Goal: Navigation & Orientation: Find specific page/section

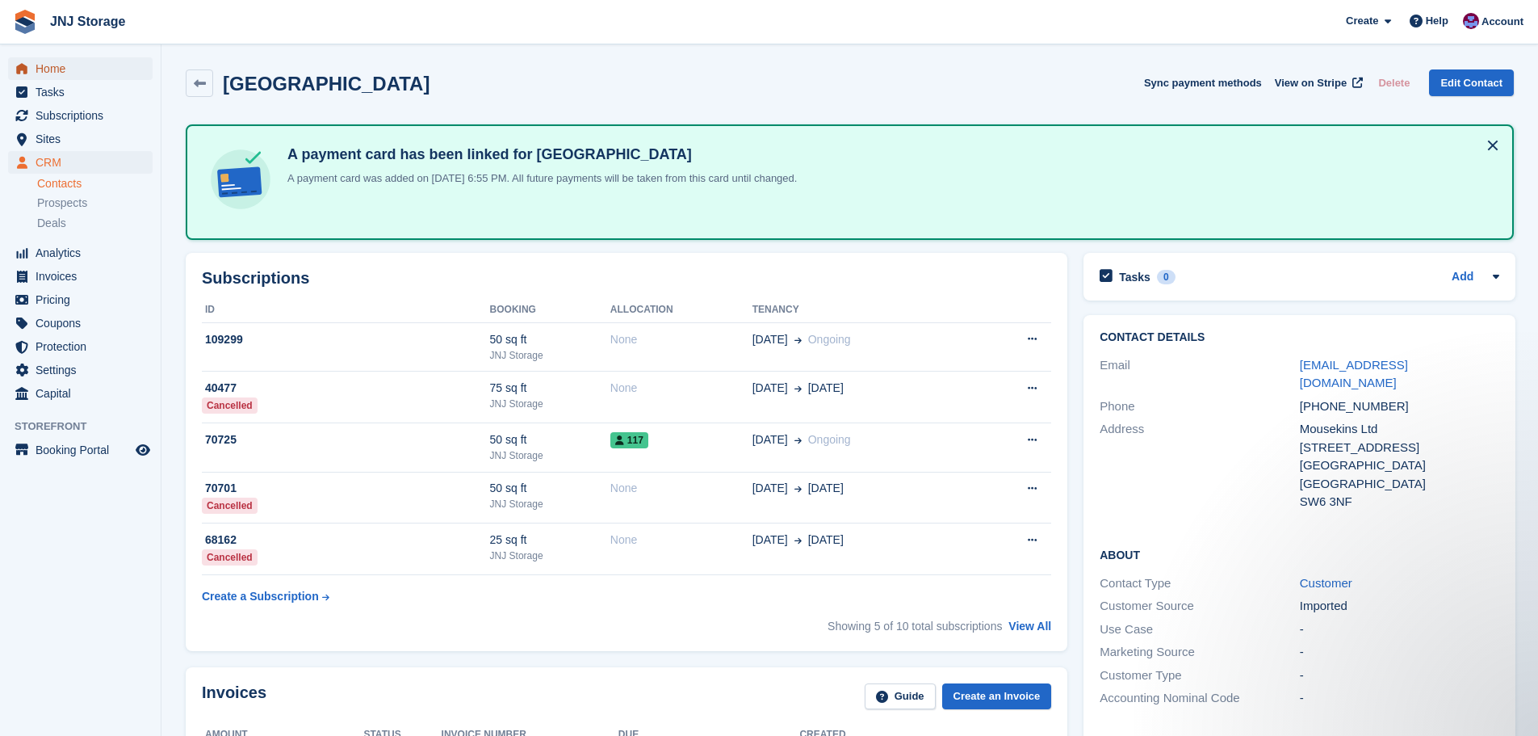
drag, startPoint x: 44, startPoint y: 62, endPoint x: 49, endPoint y: 69, distance: 8.6
click at [44, 62] on span "Home" at bounding box center [84, 68] width 97 height 23
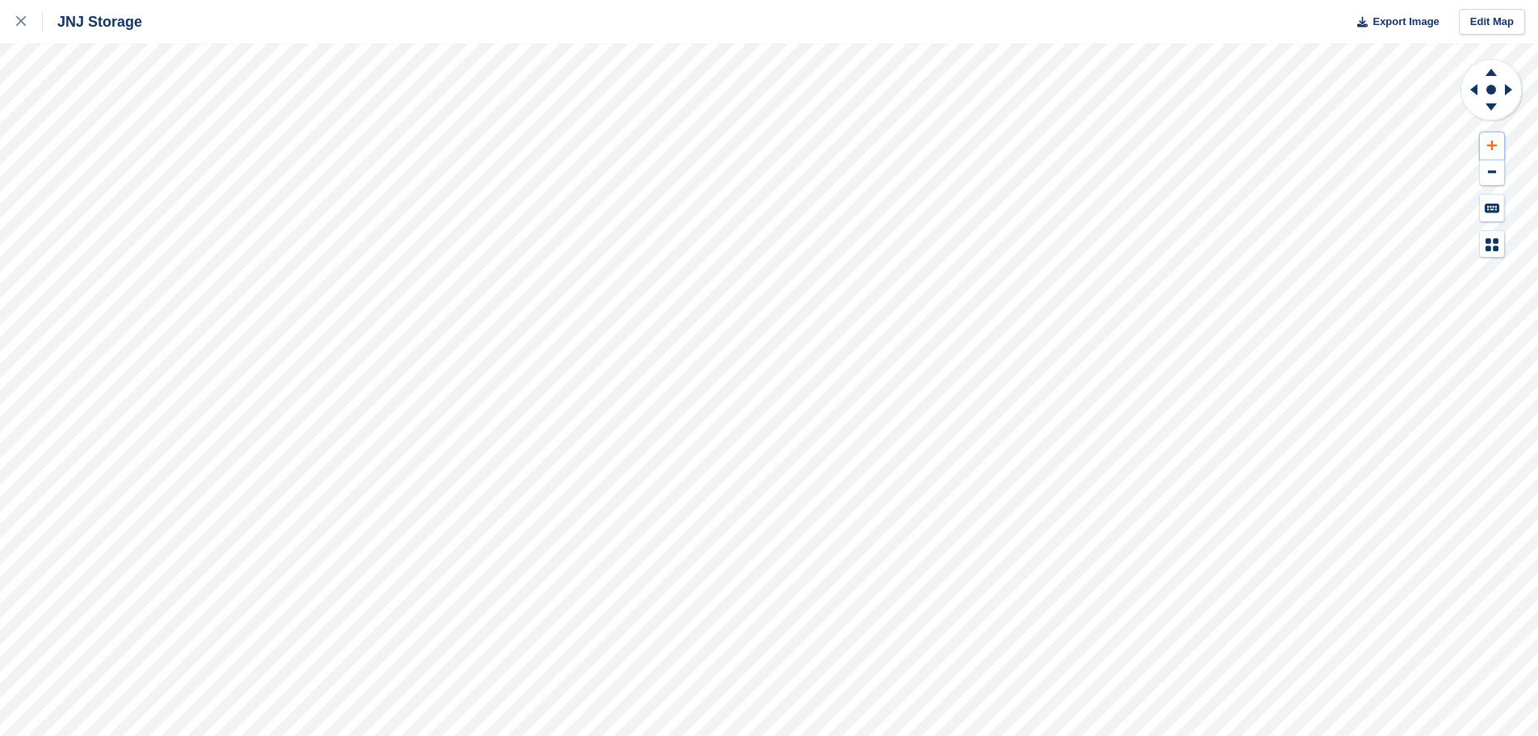
click at [1491, 148] on icon at bounding box center [1492, 146] width 10 height 10
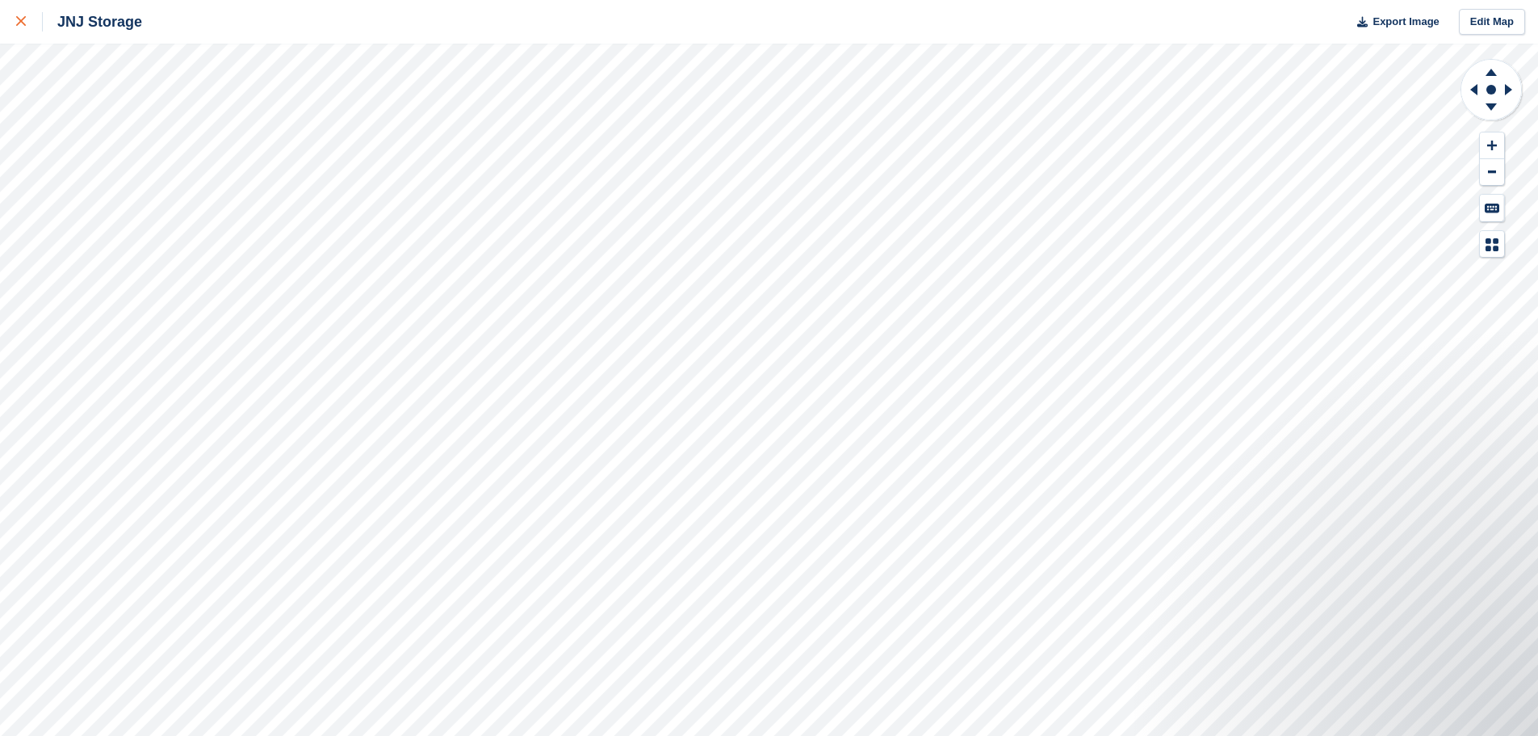
click at [21, 20] on icon at bounding box center [21, 21] width 10 height 10
